Goal: Information Seeking & Learning: Learn about a topic

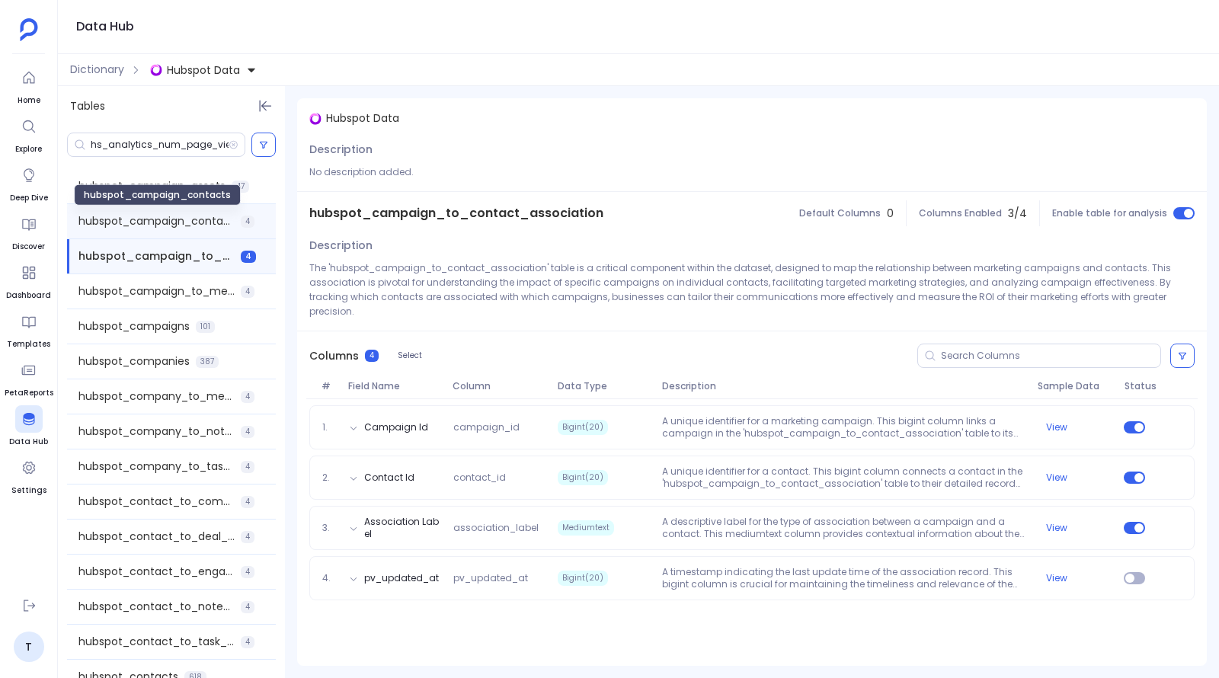
click at [165, 225] on span "hubspot_campaign_contacts" at bounding box center [156, 221] width 156 height 16
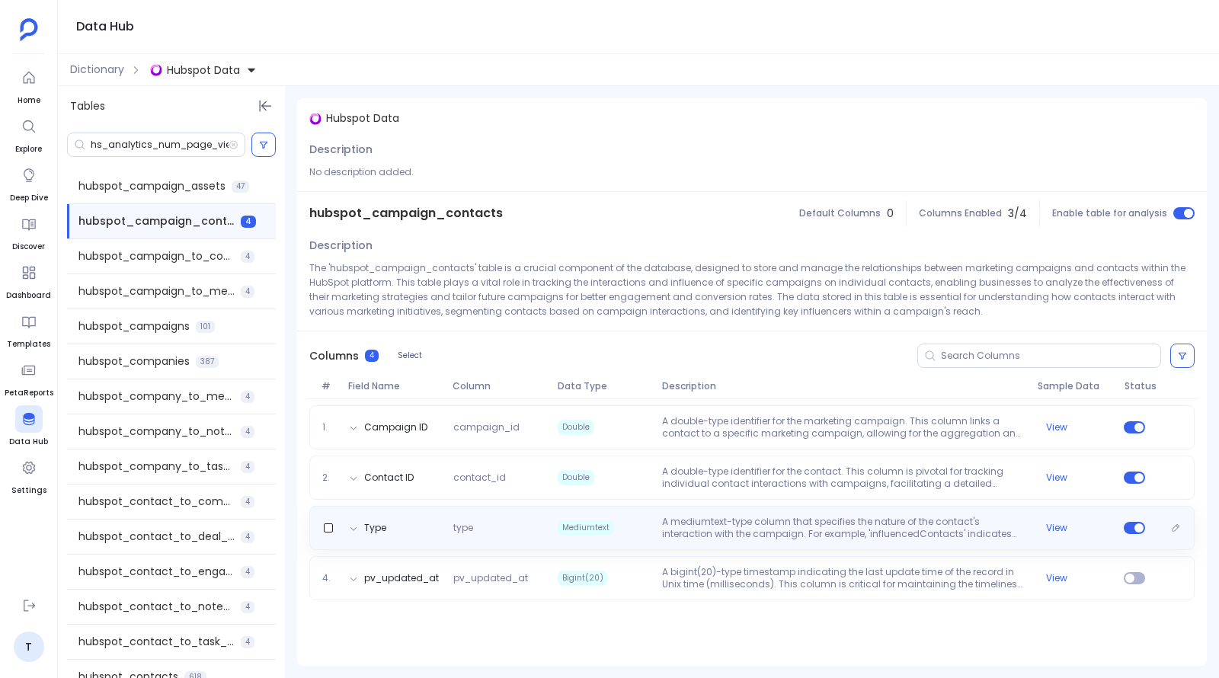
click at [733, 535] on p "A mediumtext-type column that specifies the nature of the contact's interaction…" at bounding box center [843, 528] width 375 height 24
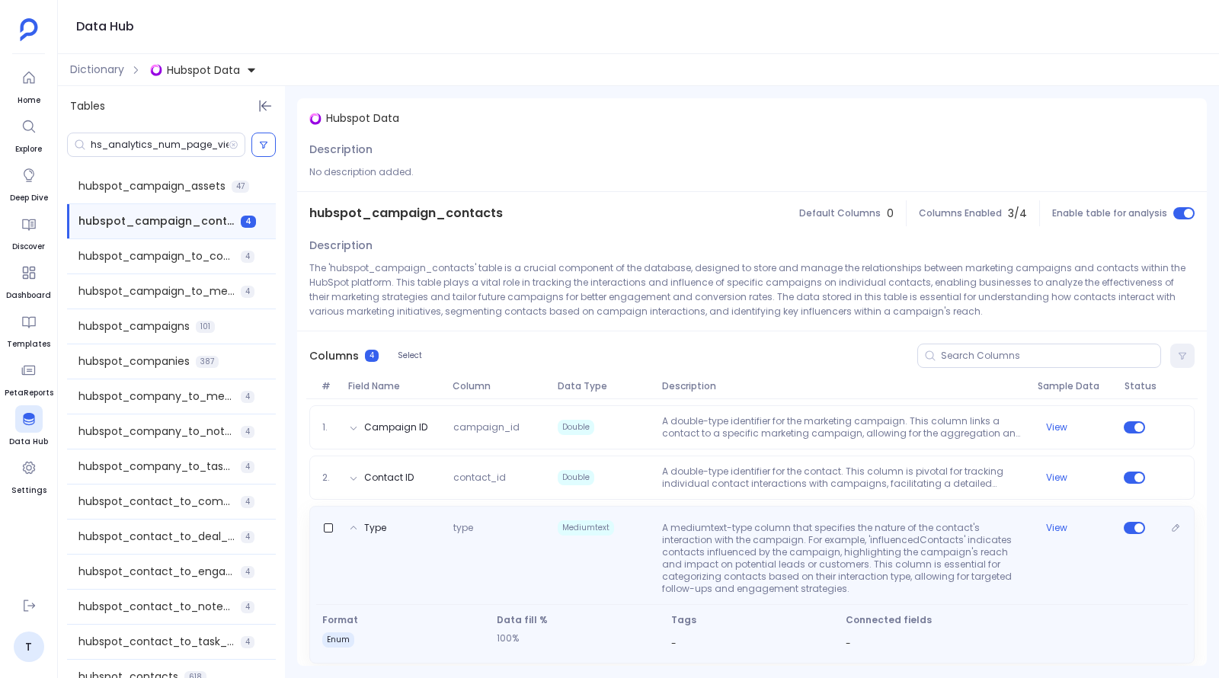
scroll to position [59, 0]
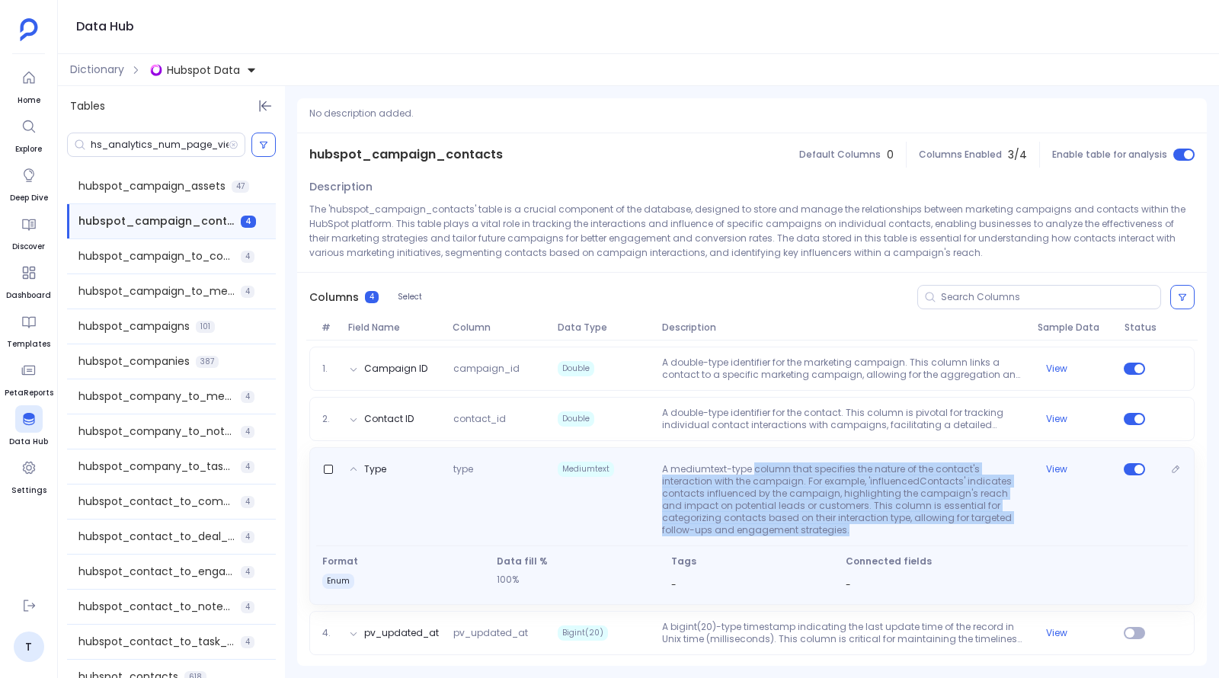
drag, startPoint x: 752, startPoint y: 466, endPoint x: 843, endPoint y: 531, distance: 111.4
click at [843, 531] on p "A mediumtext-type column that specifies the nature of the contact's interaction…" at bounding box center [843, 499] width 375 height 73
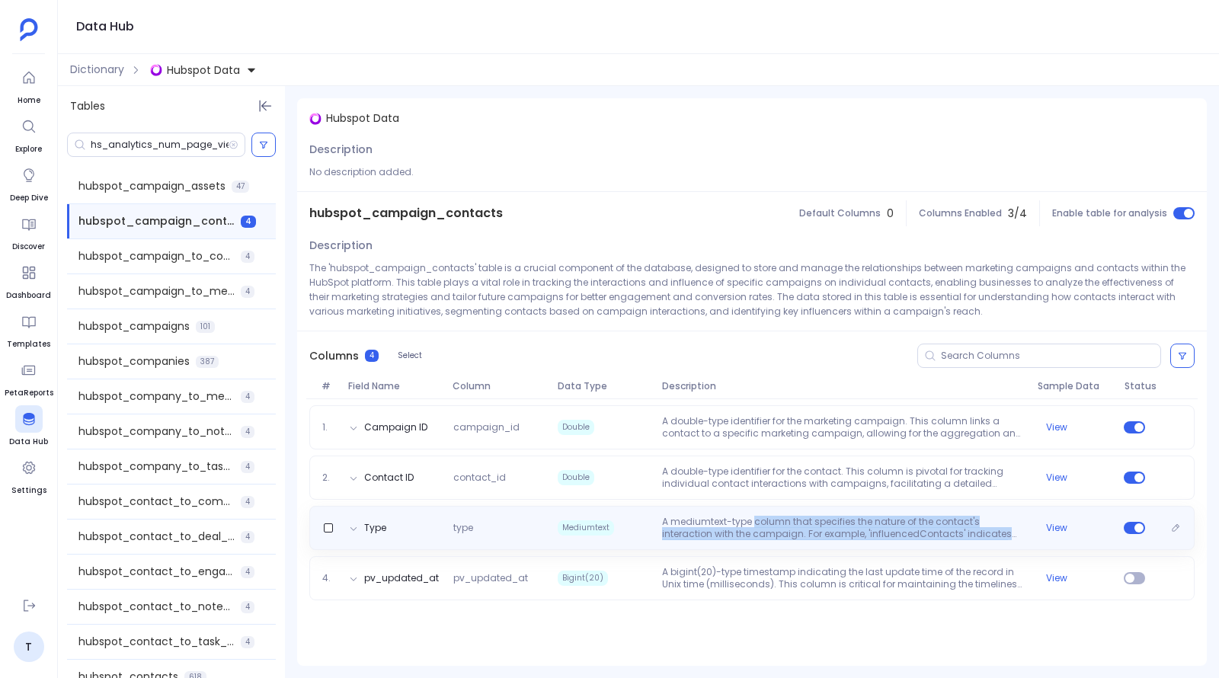
scroll to position [0, 0]
copy p "column that specifies the nature of the contact's interaction with the campaign…"
click at [1051, 526] on button "View" at bounding box center [1056, 528] width 21 height 12
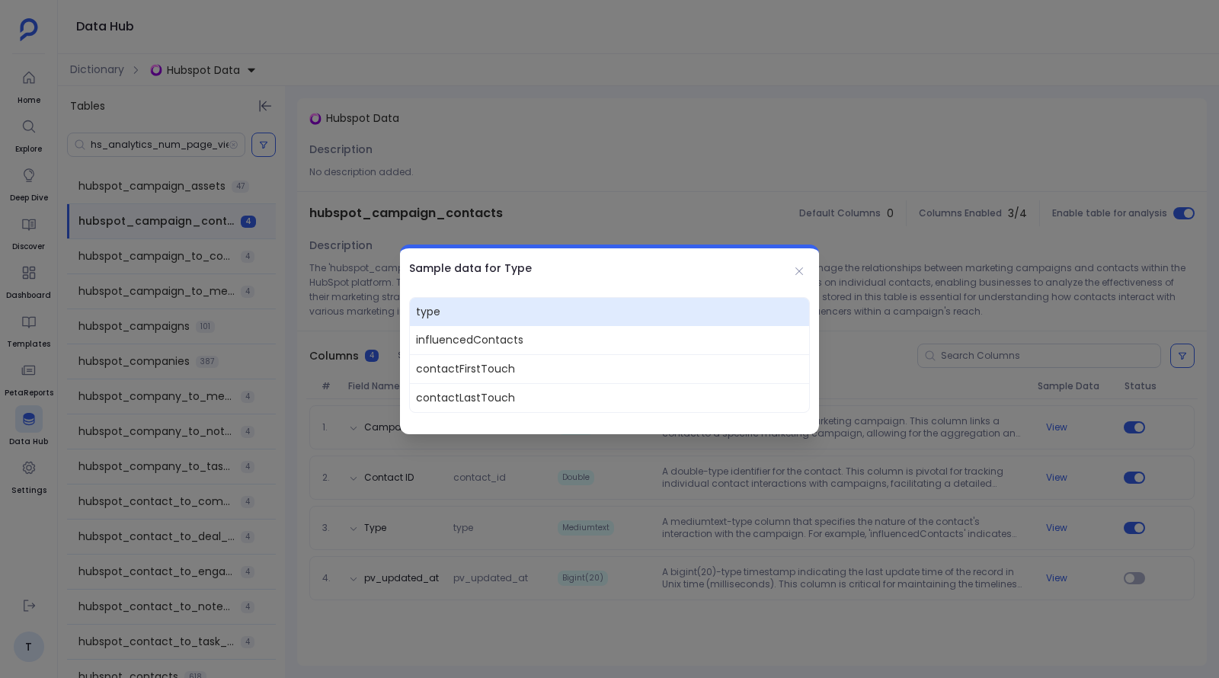
click at [443, 364] on span "contactFirstTouch" at bounding box center [609, 368] width 399 height 29
copy span "contactFirstTouch"
click at [415, 131] on div at bounding box center [609, 339] width 1219 height 678
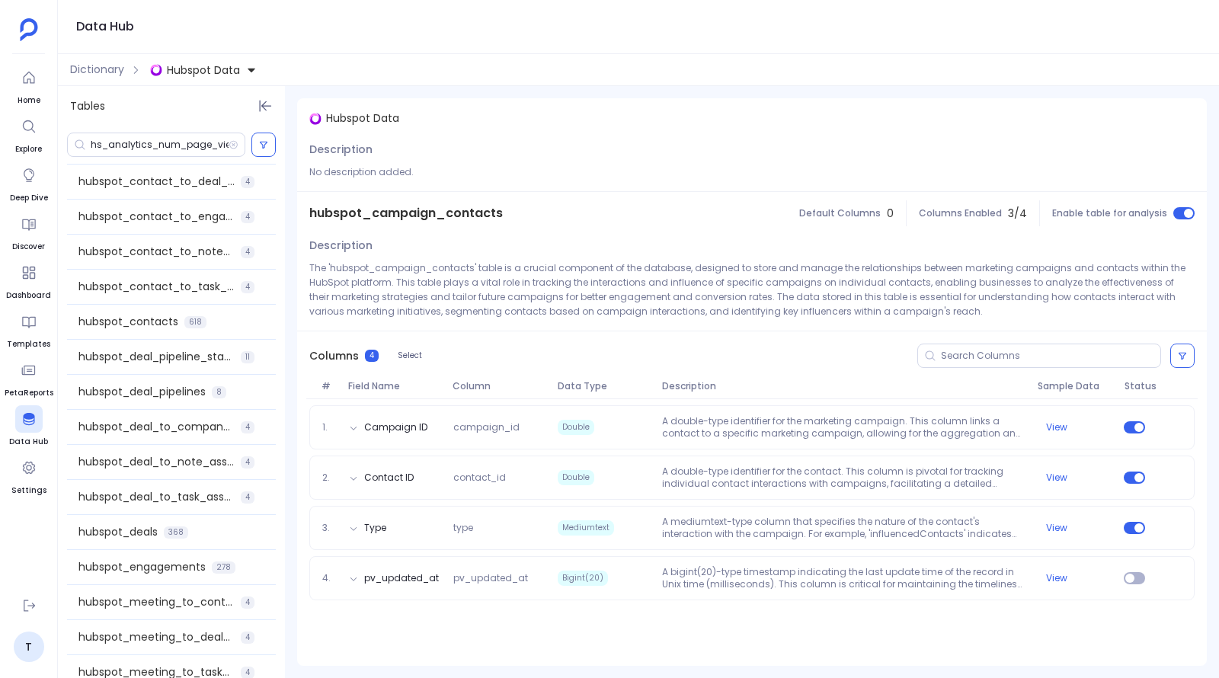
scroll to position [512, 0]
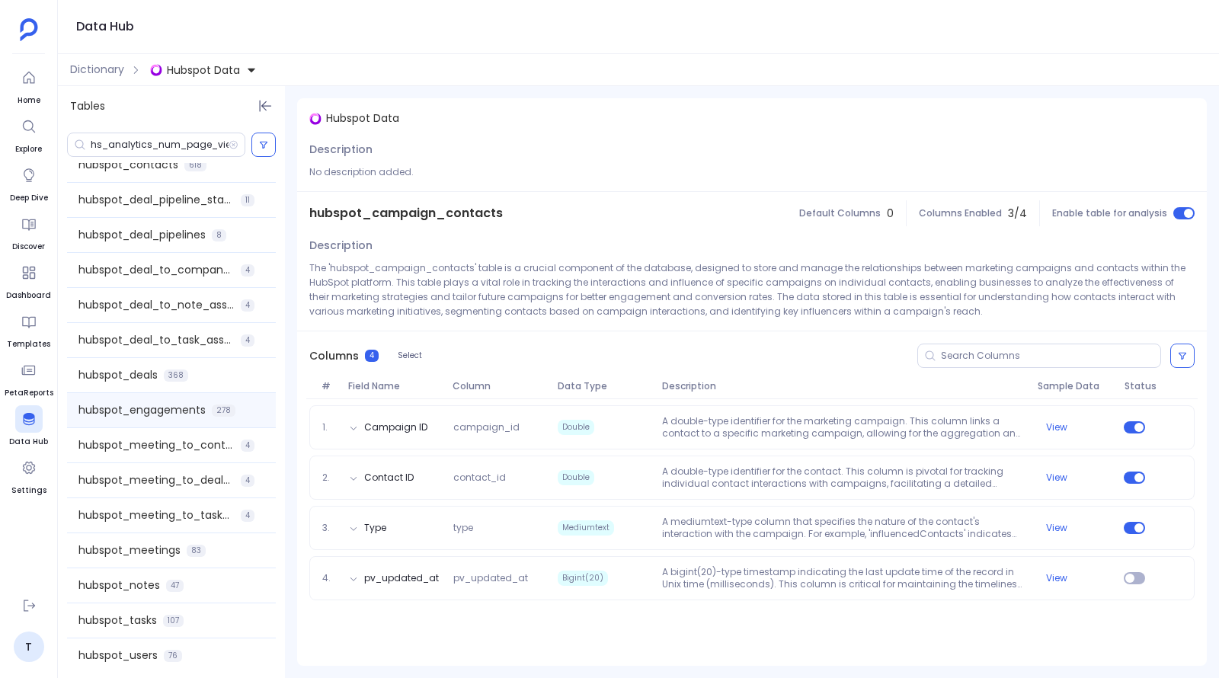
click at [139, 404] on span "hubspot_engagements" at bounding box center [141, 410] width 127 height 16
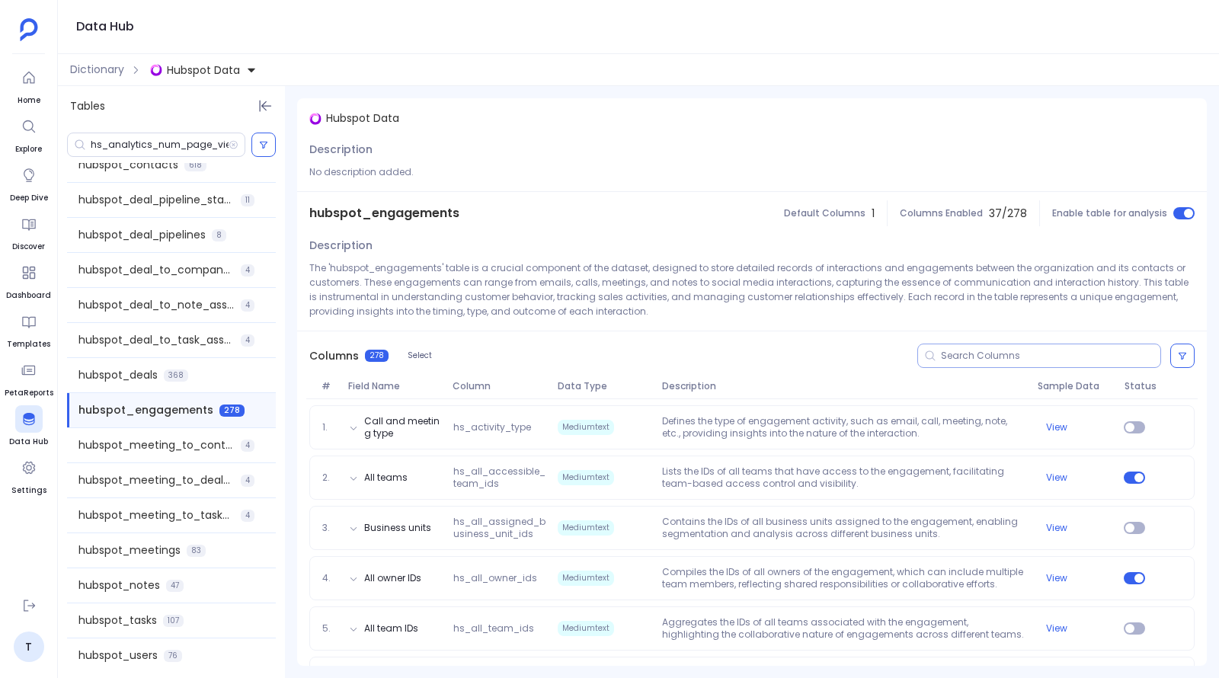
click at [969, 358] on input at bounding box center [1050, 356] width 219 height 12
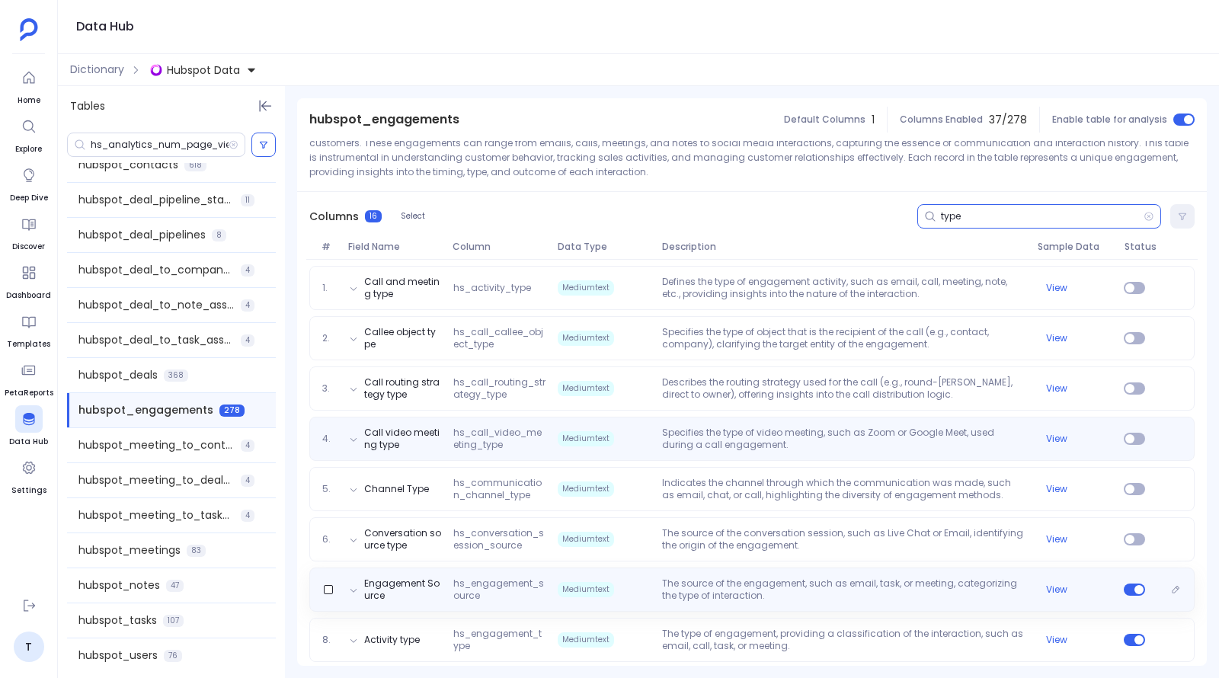
scroll to position [206, 0]
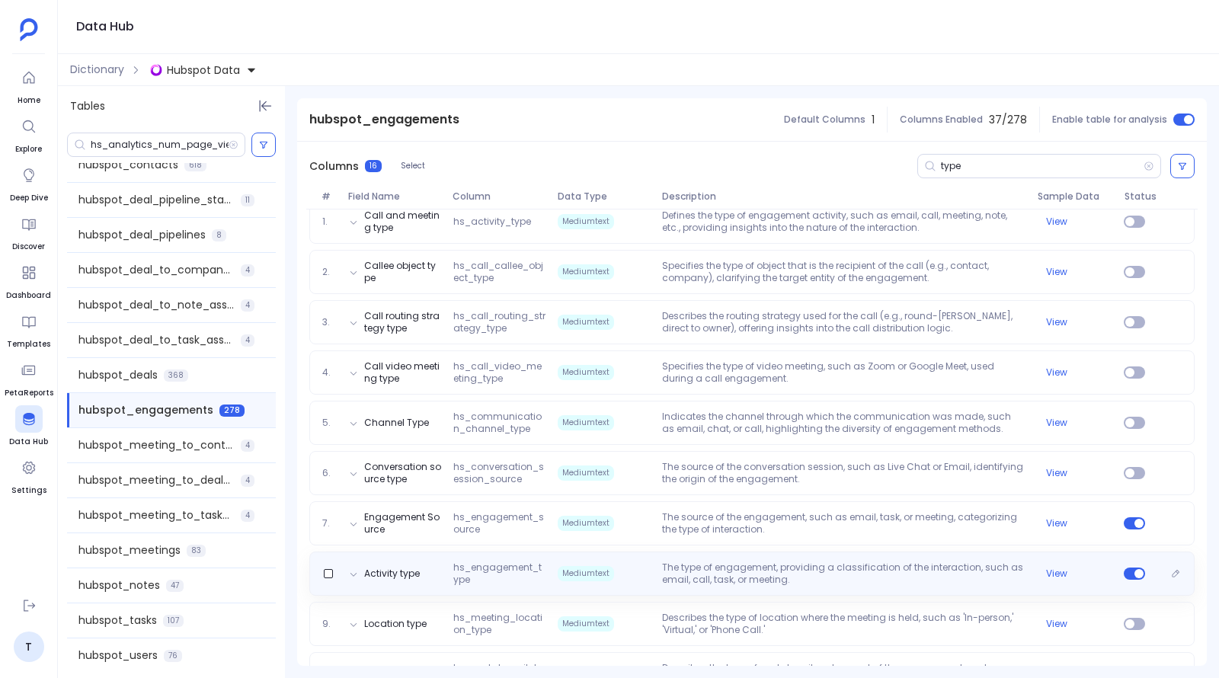
click at [694, 580] on p "The type of engagement, providing a classification of the interaction, such as …" at bounding box center [843, 573] width 375 height 24
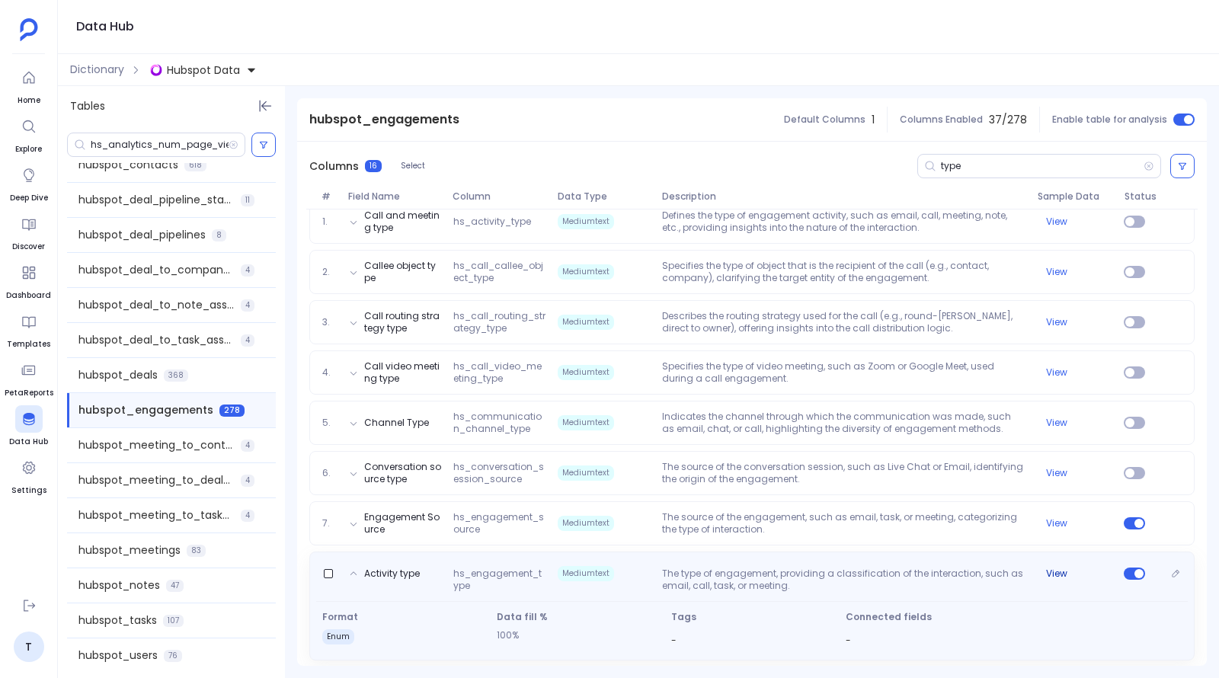
click at [1046, 572] on button "View" at bounding box center [1056, 573] width 21 height 12
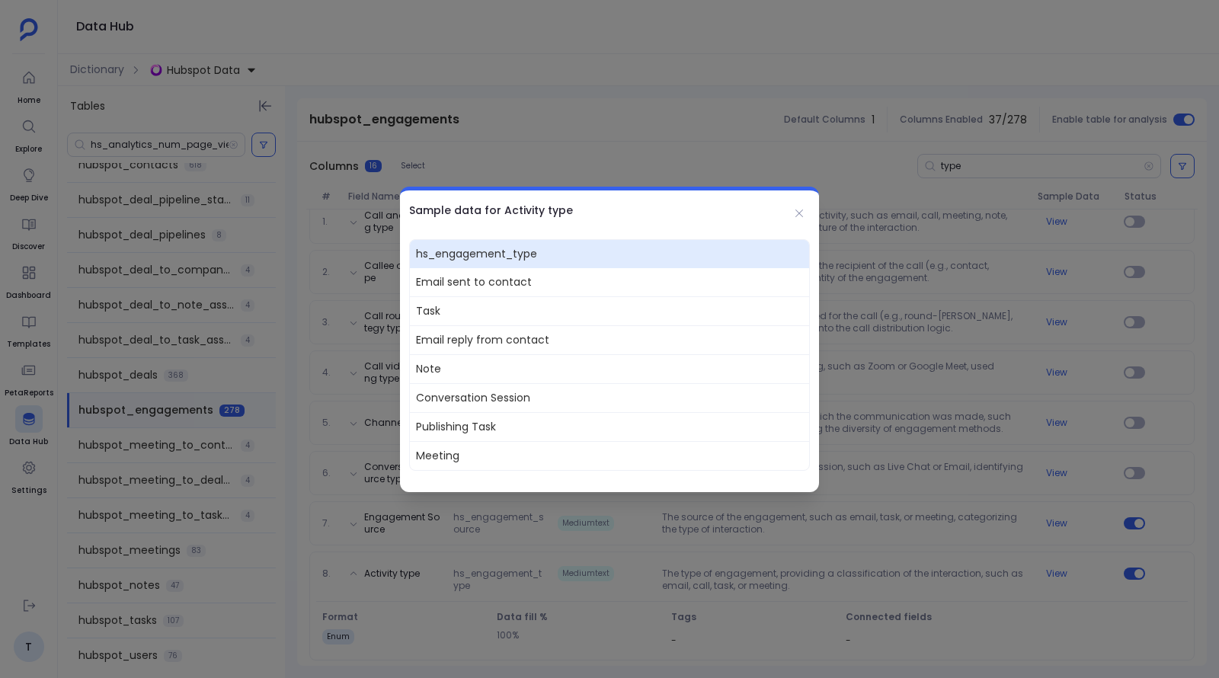
click at [457, 88] on div at bounding box center [609, 339] width 1219 height 678
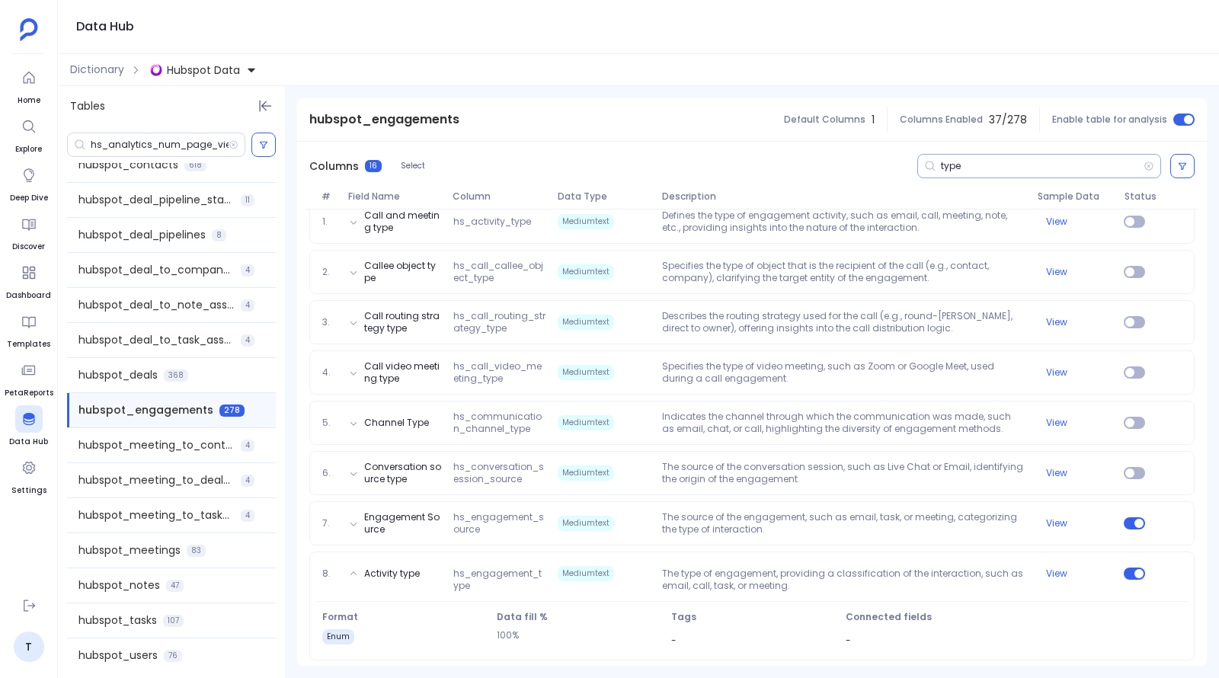
click at [951, 156] on div "type" at bounding box center [1039, 166] width 244 height 24
click at [948, 170] on input "type" at bounding box center [1042, 166] width 203 height 12
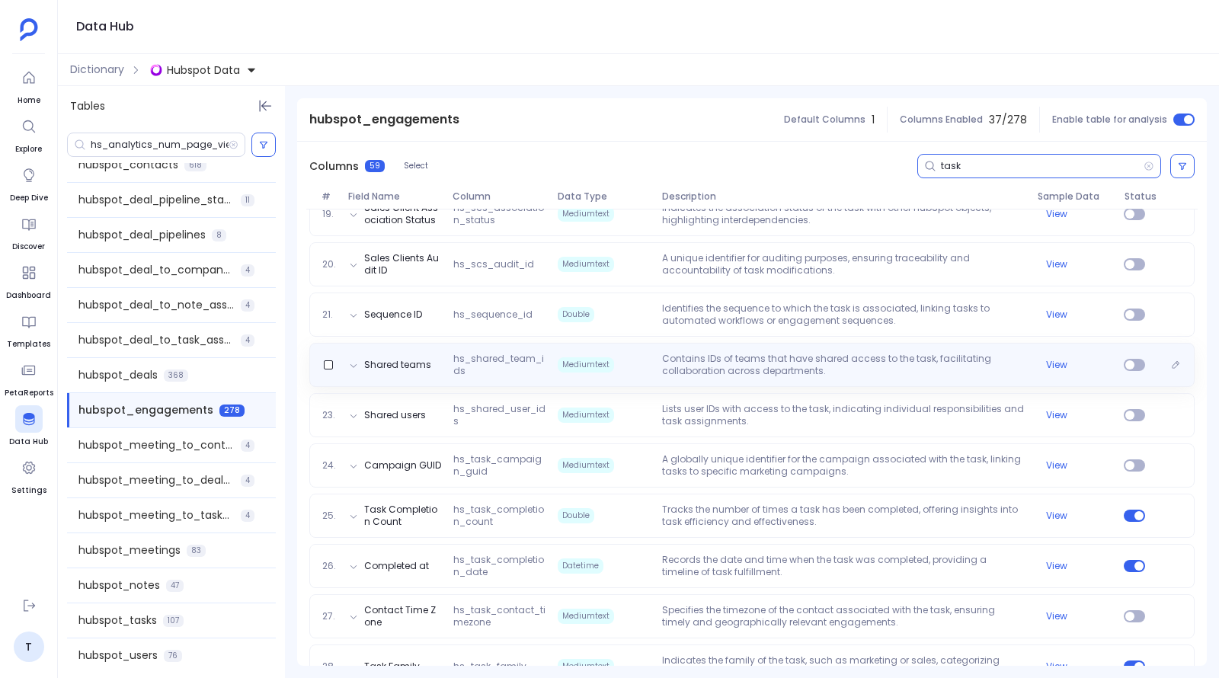
scroll to position [1152, 0]
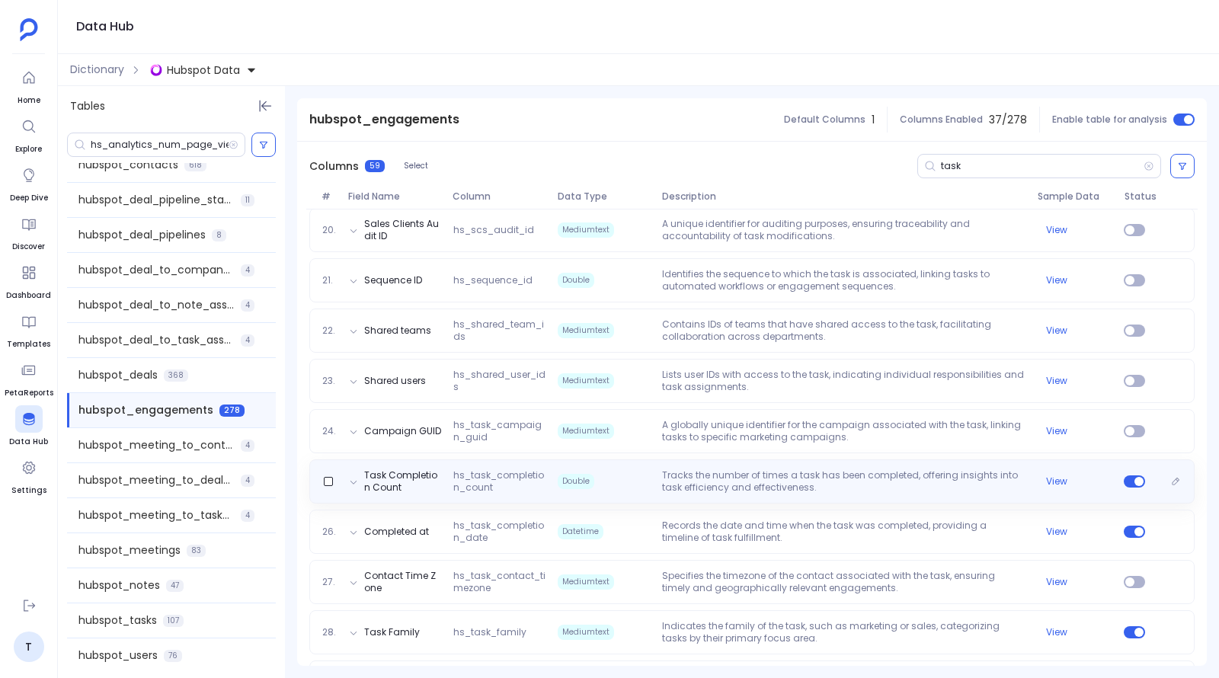
click at [501, 487] on span "hs_task_completion_count" at bounding box center [499, 481] width 104 height 24
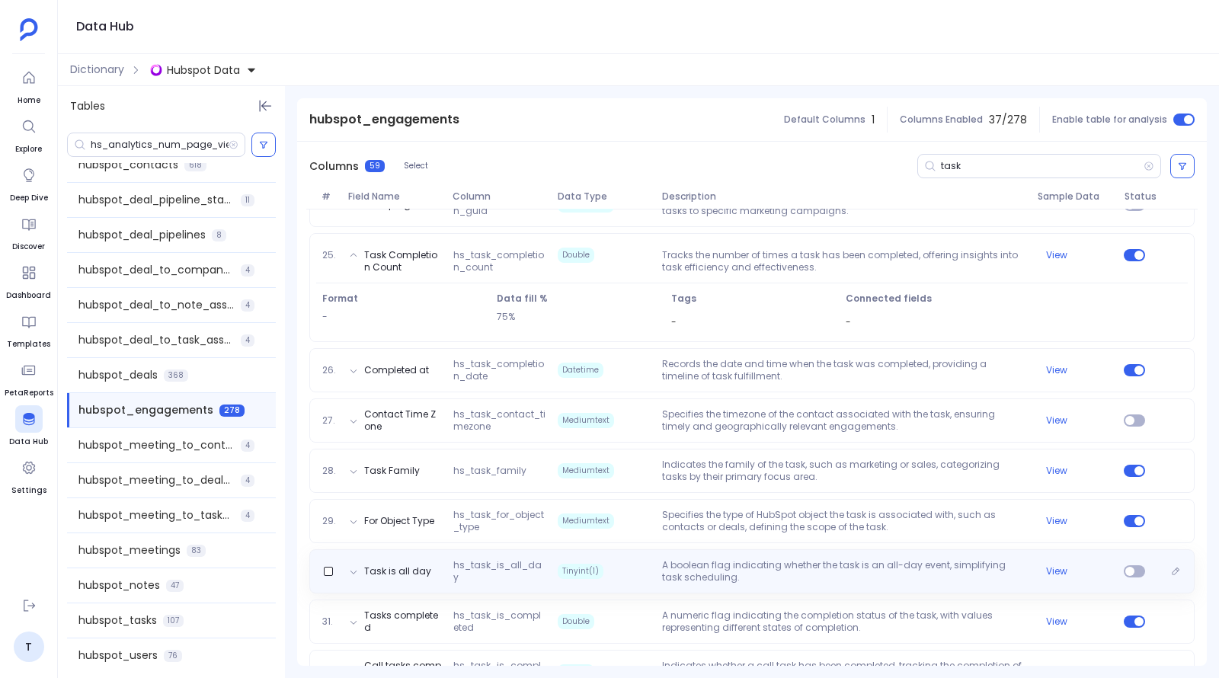
scroll to position [1464, 0]
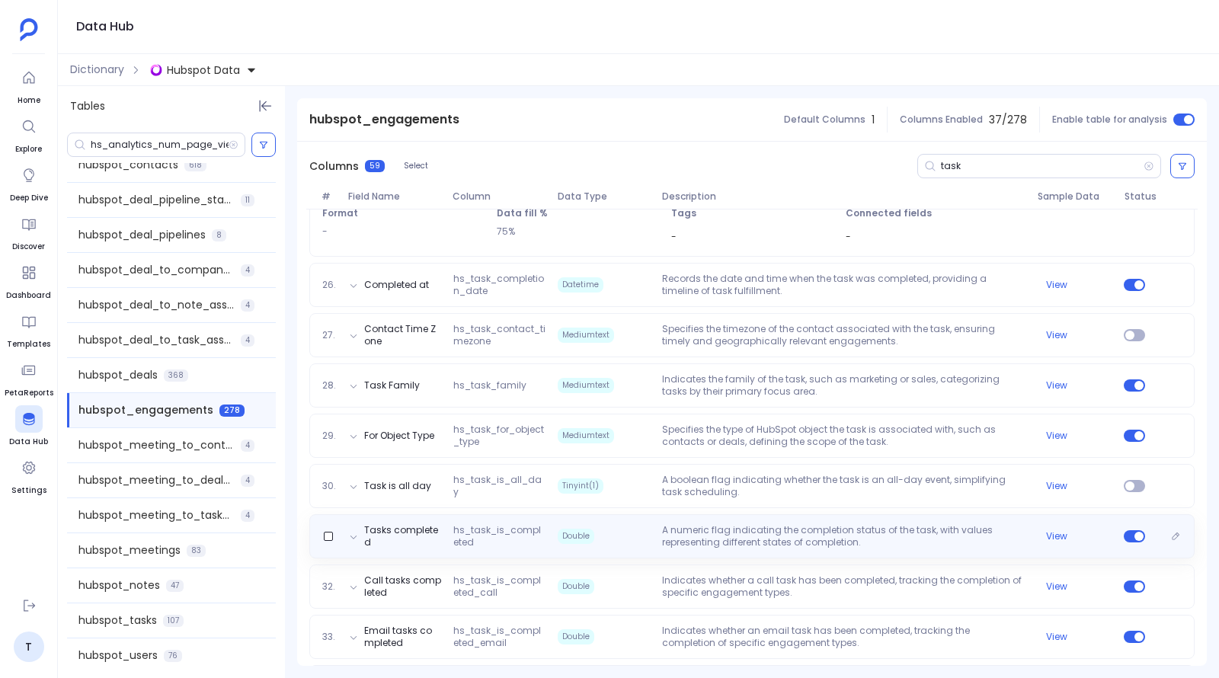
click at [502, 543] on span "hs_task_is_completed" at bounding box center [499, 536] width 104 height 24
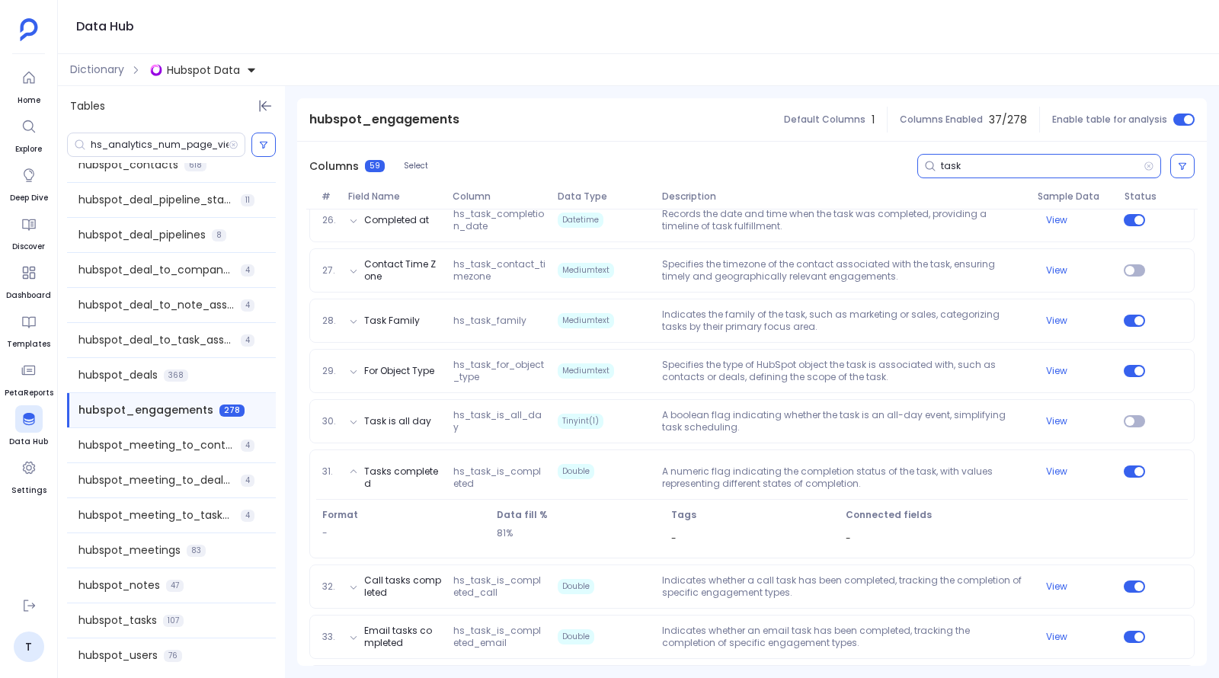
click at [943, 166] on input "task" at bounding box center [1042, 166] width 203 height 12
paste input "hs_task_status"
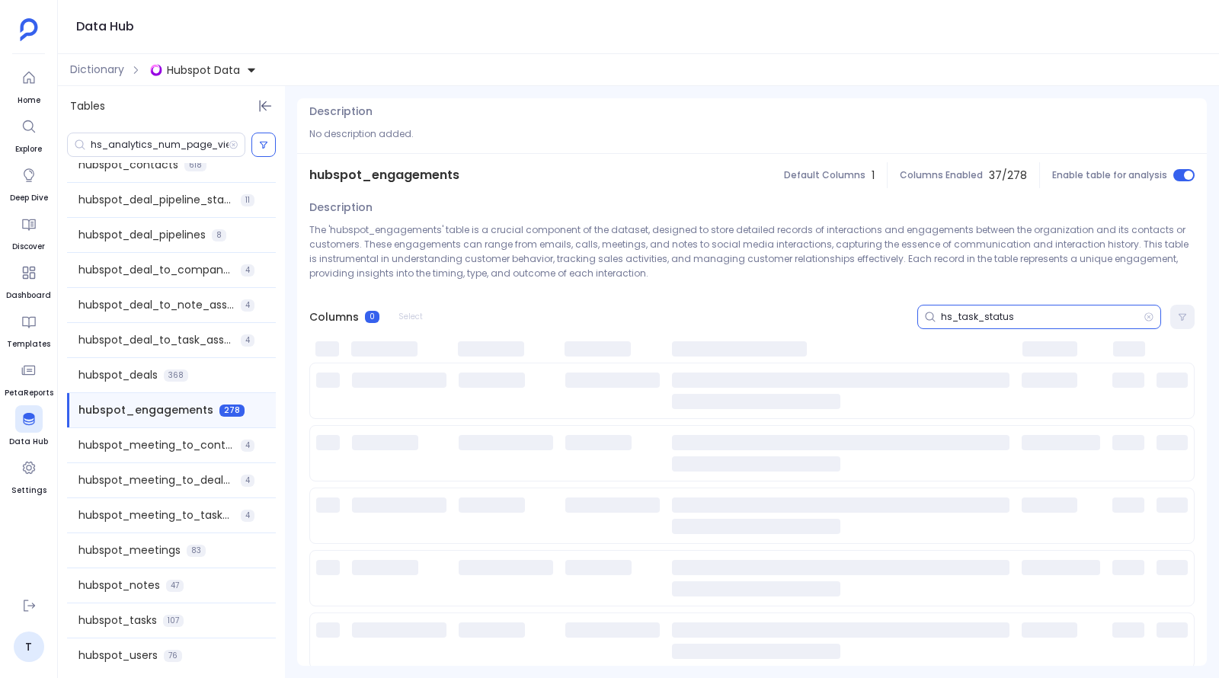
scroll to position [0, 0]
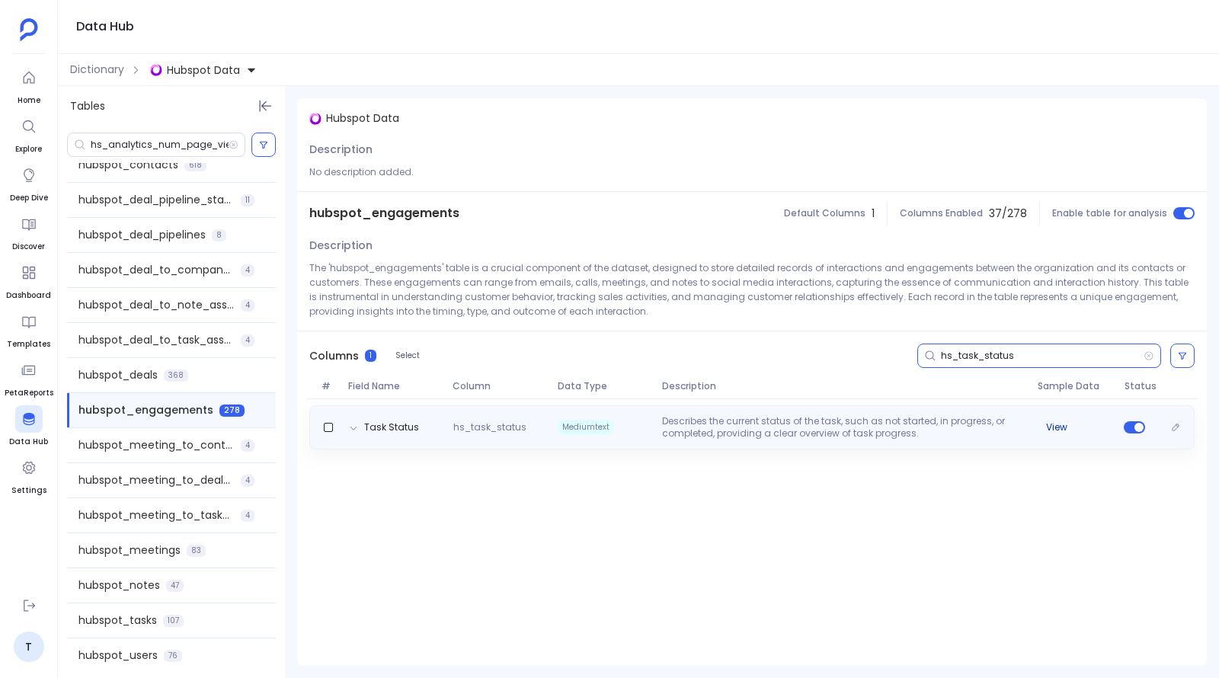
click at [1058, 428] on button "View" at bounding box center [1056, 427] width 21 height 12
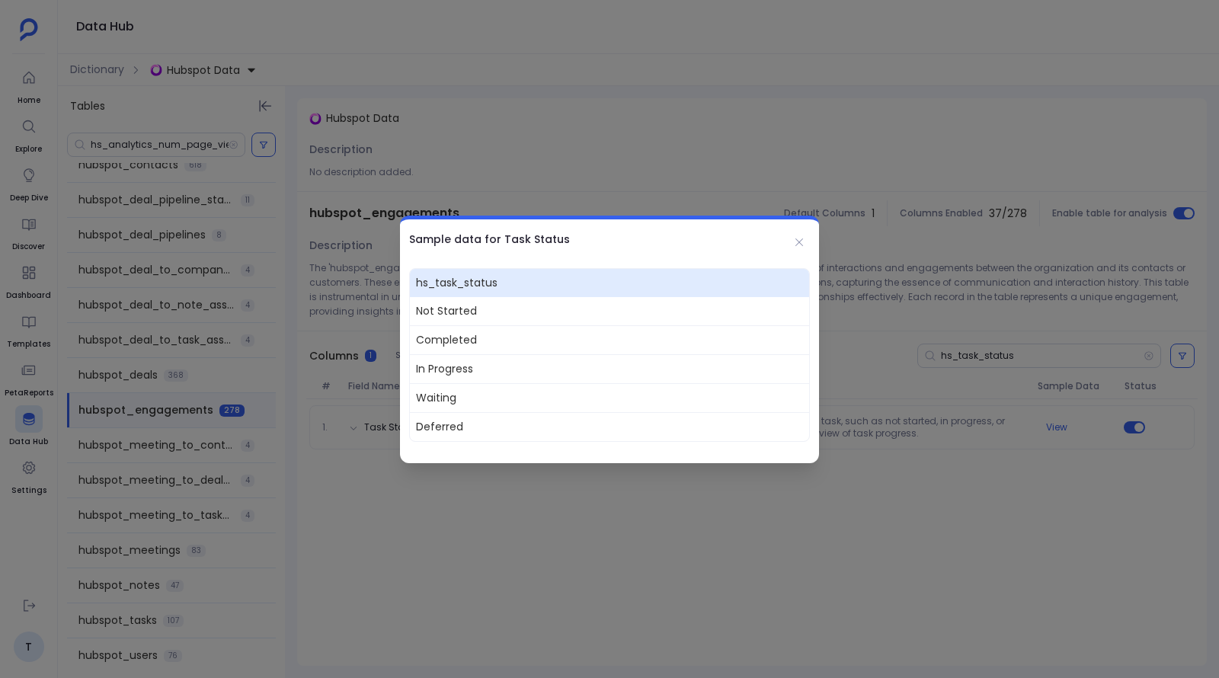
click at [951, 366] on div at bounding box center [609, 339] width 1219 height 678
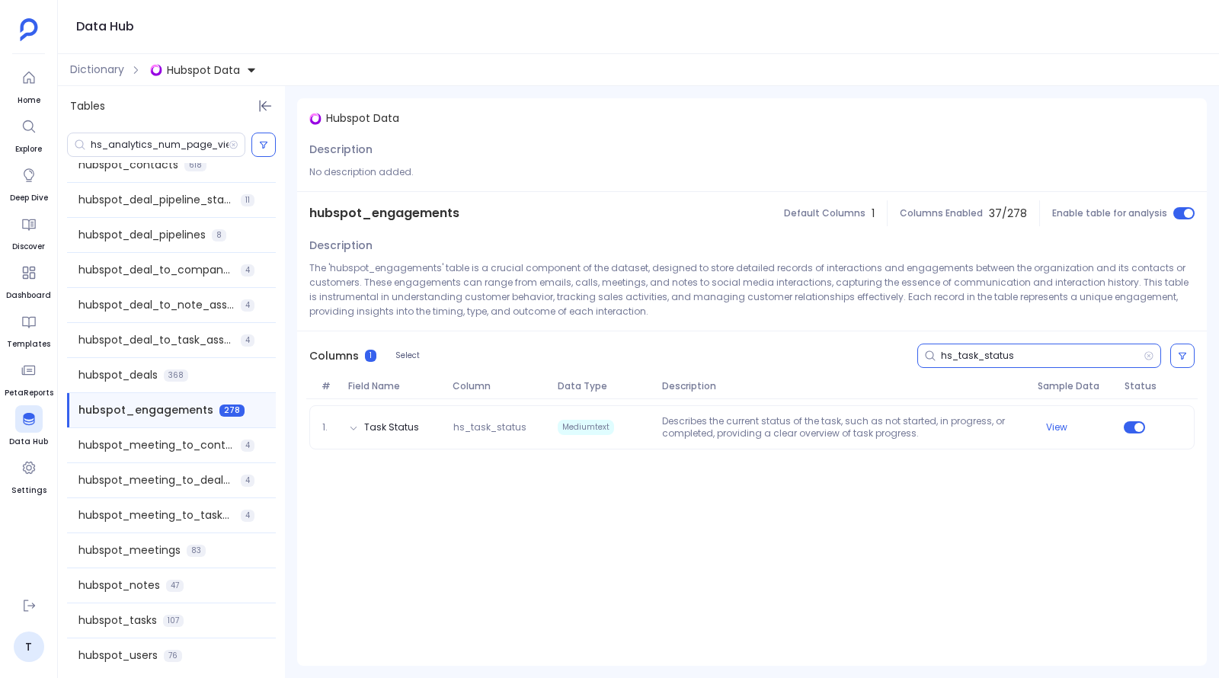
drag, startPoint x: 957, startPoint y: 354, endPoint x: 976, endPoint y: 354, distance: 19.0
click at [976, 354] on input "hs_task_status" at bounding box center [1042, 356] width 203 height 12
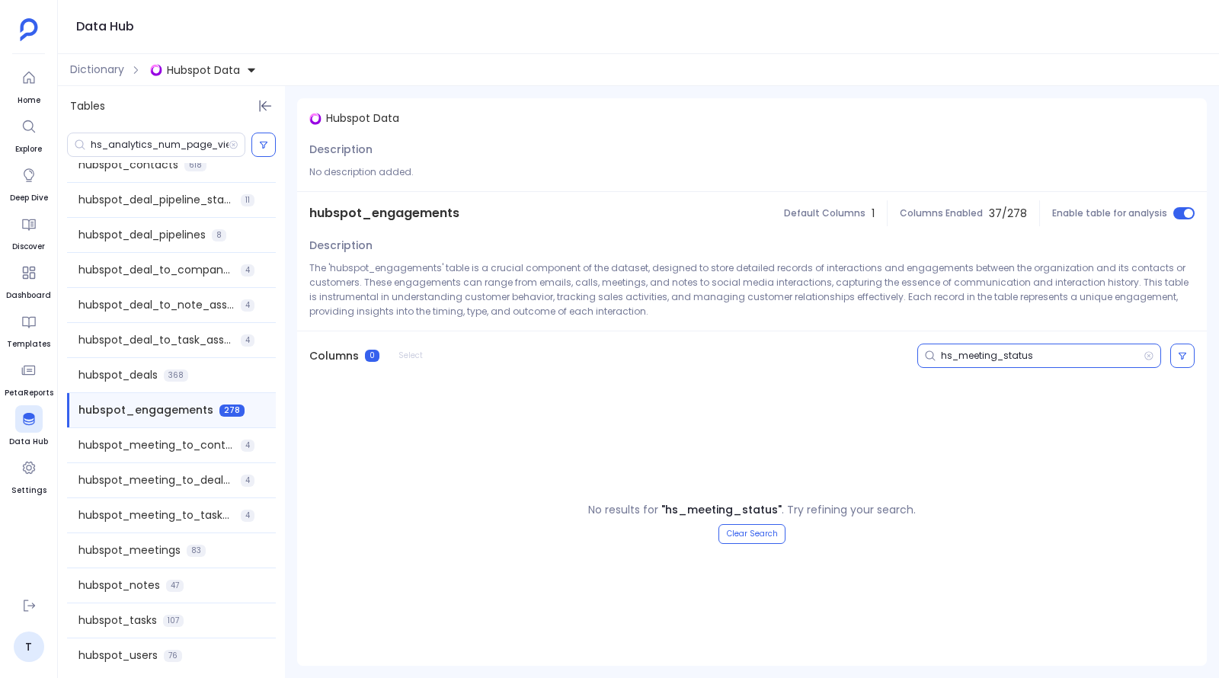
click at [977, 356] on input "hs_meeting_status" at bounding box center [1042, 356] width 203 height 12
click at [1003, 359] on input "hs_meeting_status" at bounding box center [1042, 356] width 203 height 12
drag, startPoint x: 1003, startPoint y: 359, endPoint x: 940, endPoint y: 359, distance: 63.2
click at [941, 359] on input "hs_meeting_status" at bounding box center [1042, 356] width 203 height 12
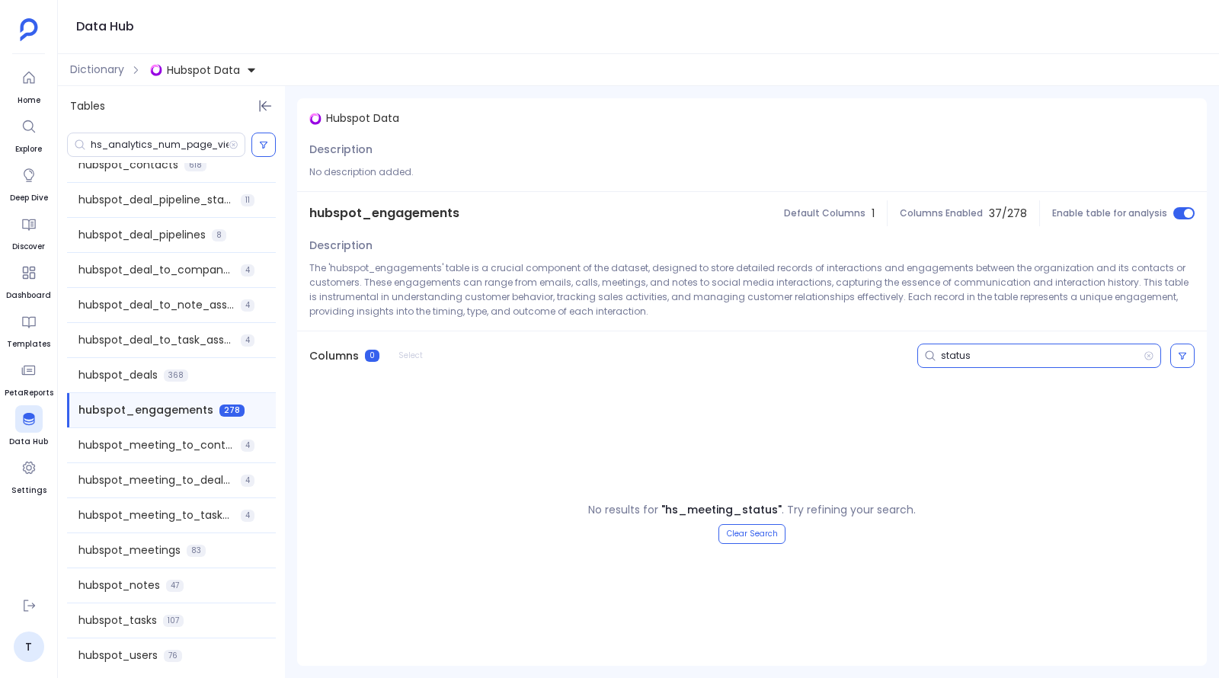
type input "status"
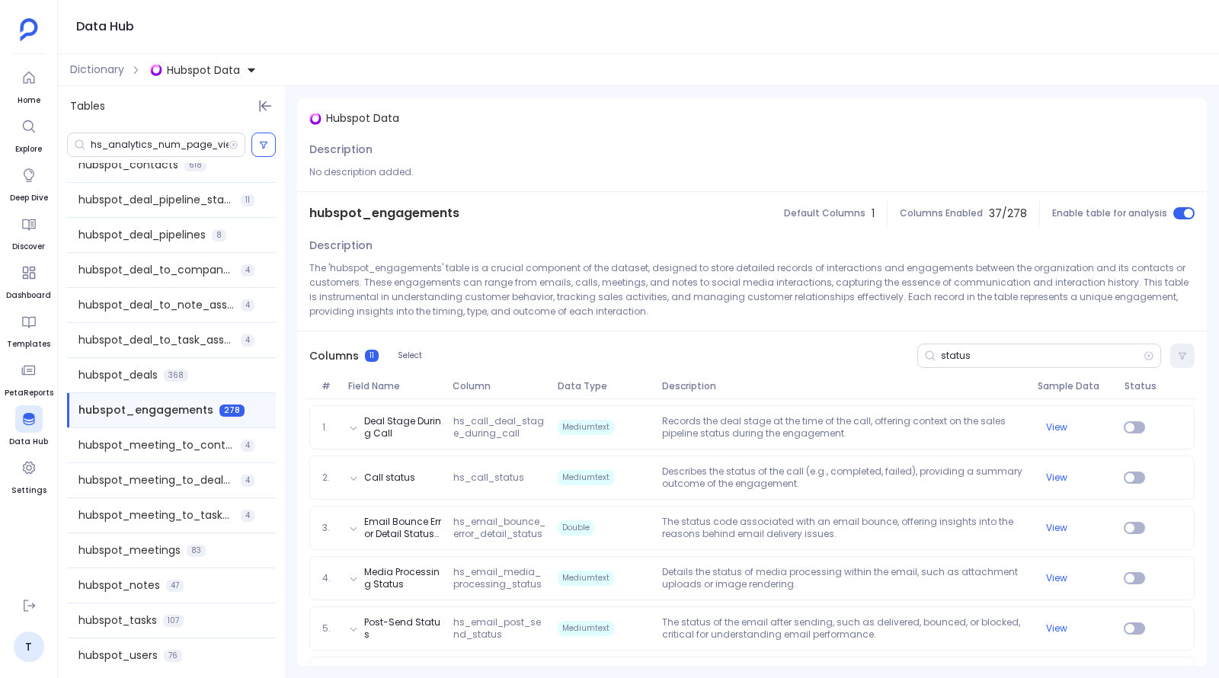
scroll to position [114, 0]
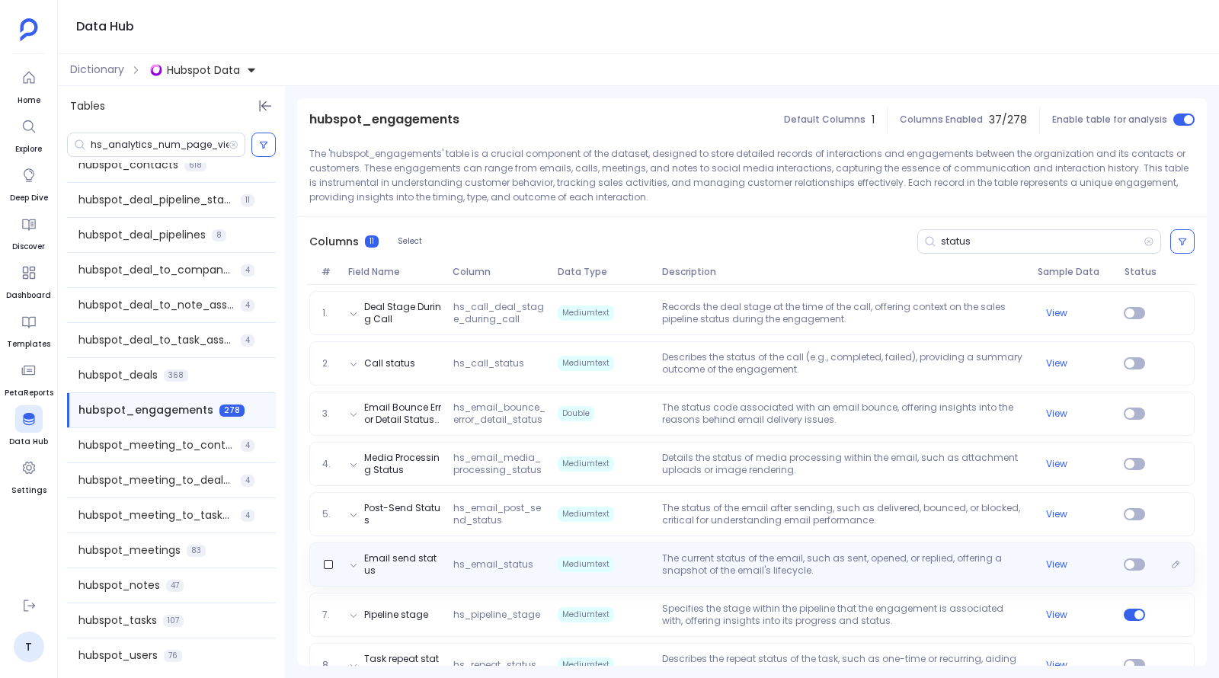
click at [500, 567] on span "hs_email_status" at bounding box center [499, 564] width 104 height 12
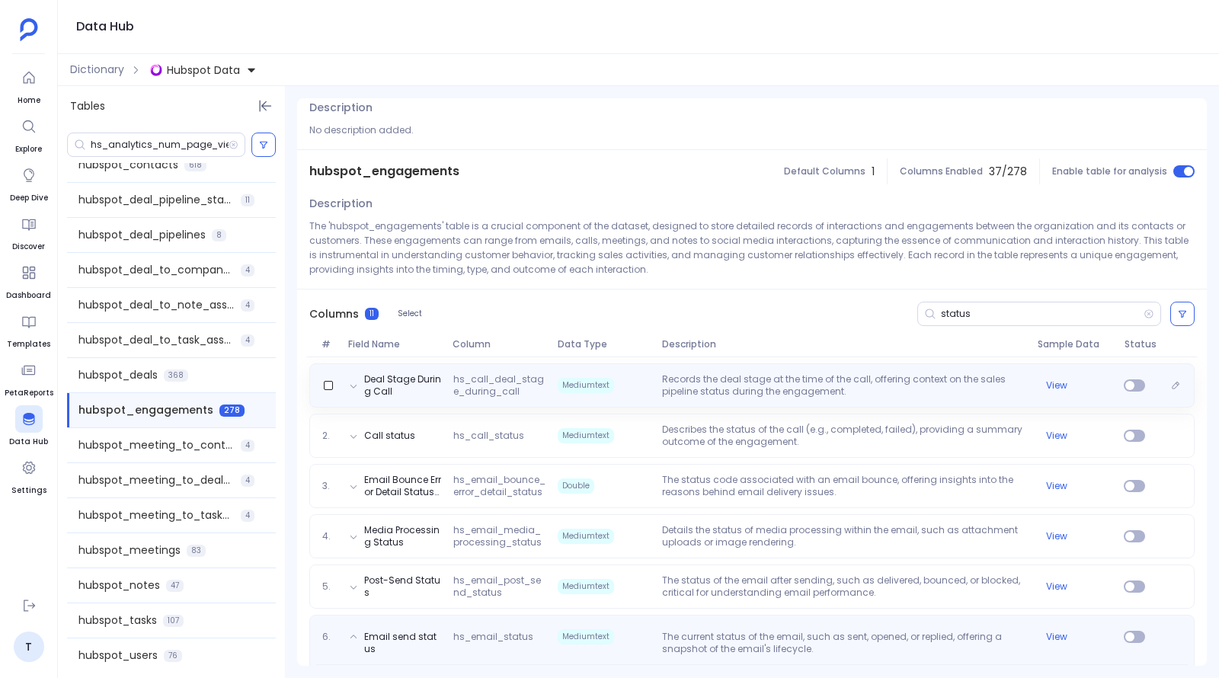
scroll to position [0, 0]
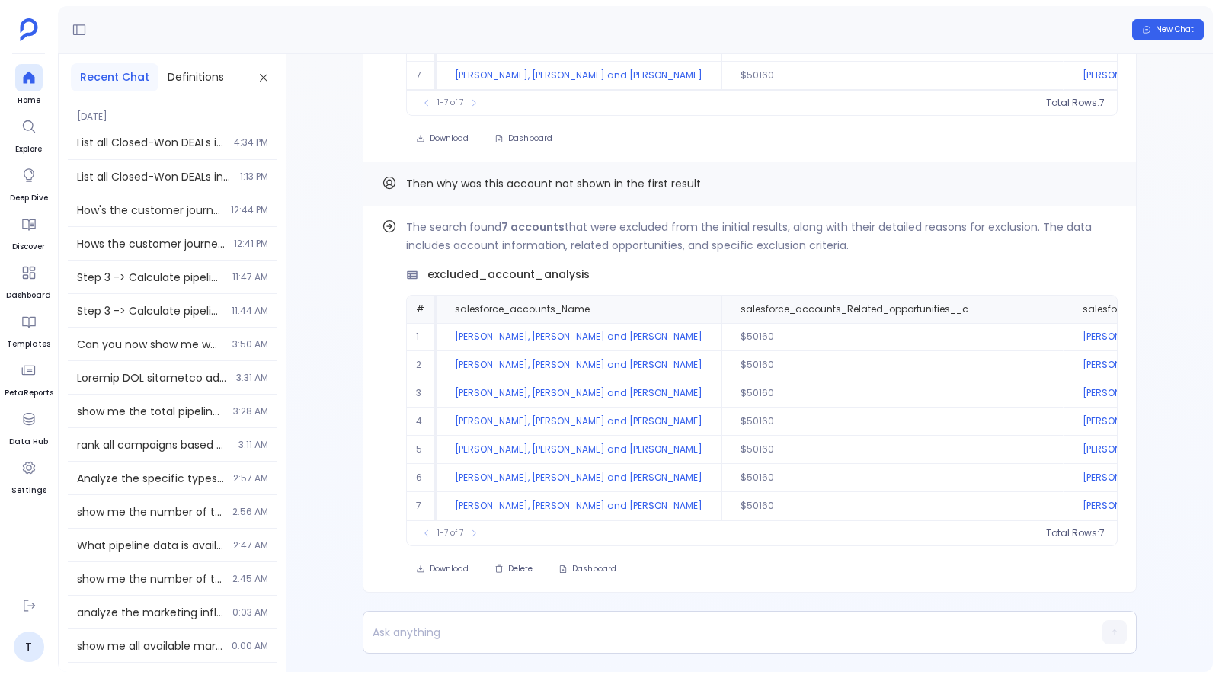
scroll to position [-787, 0]
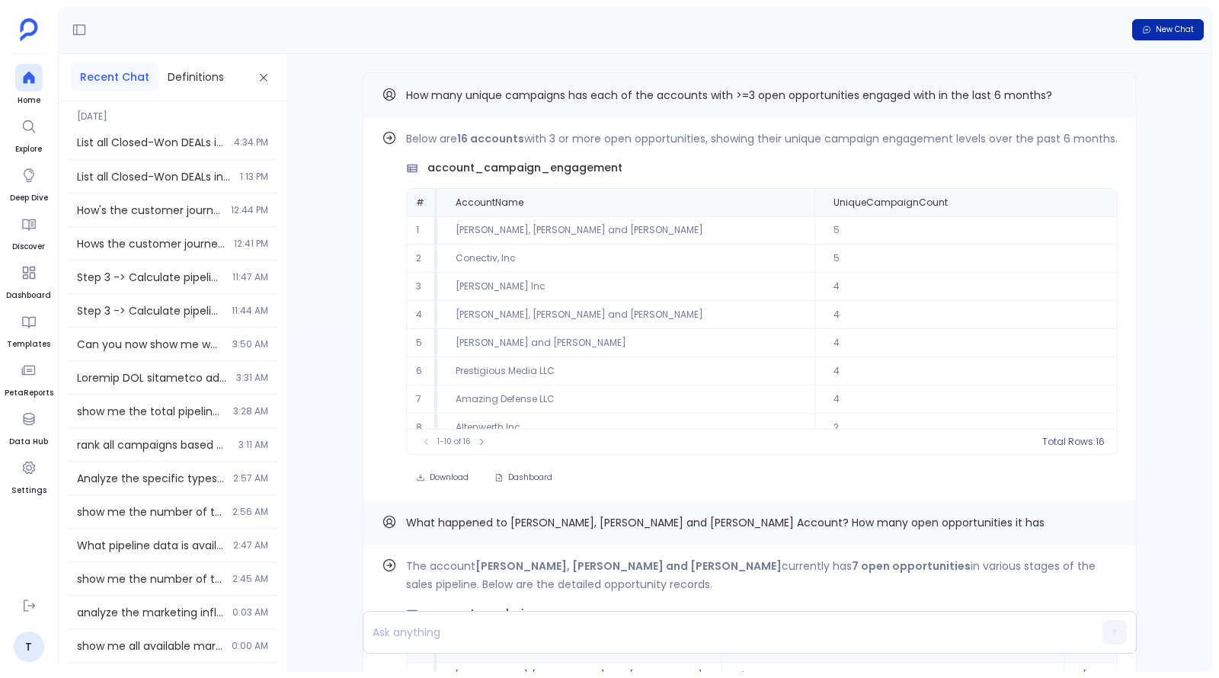
click at [1161, 30] on span "New Chat" at bounding box center [1174, 29] width 38 height 11
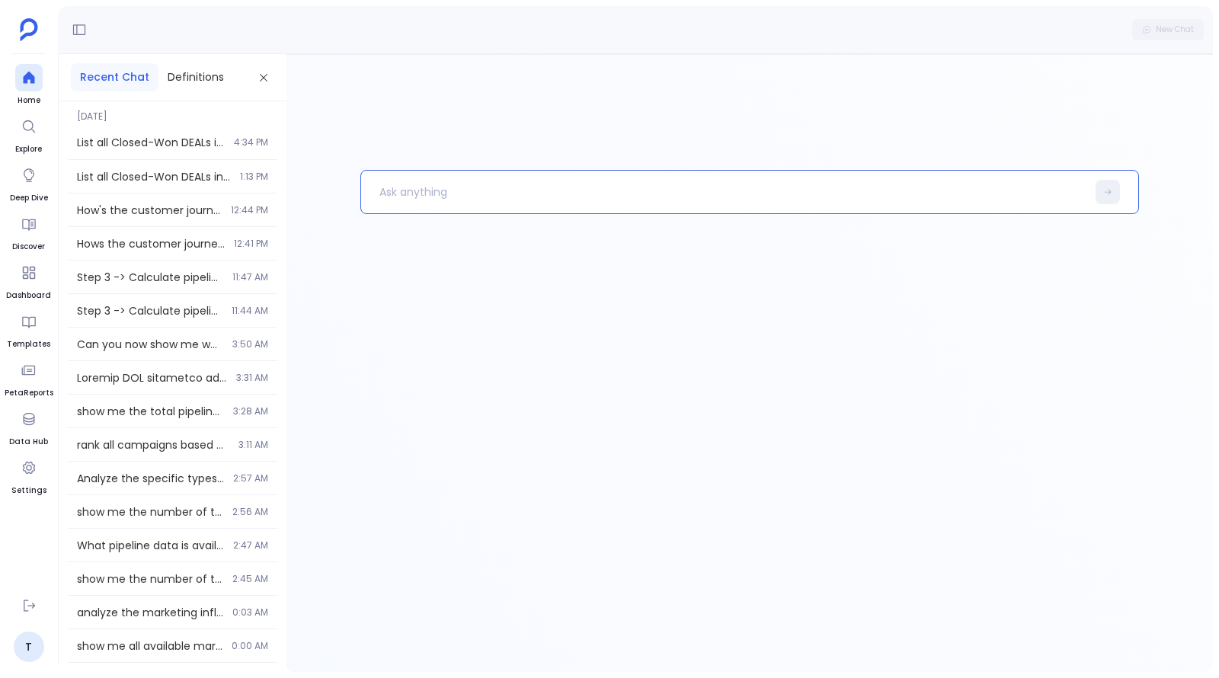
click at [508, 185] on p at bounding box center [723, 192] width 724 height 40
